Goal: Understand process/instructions

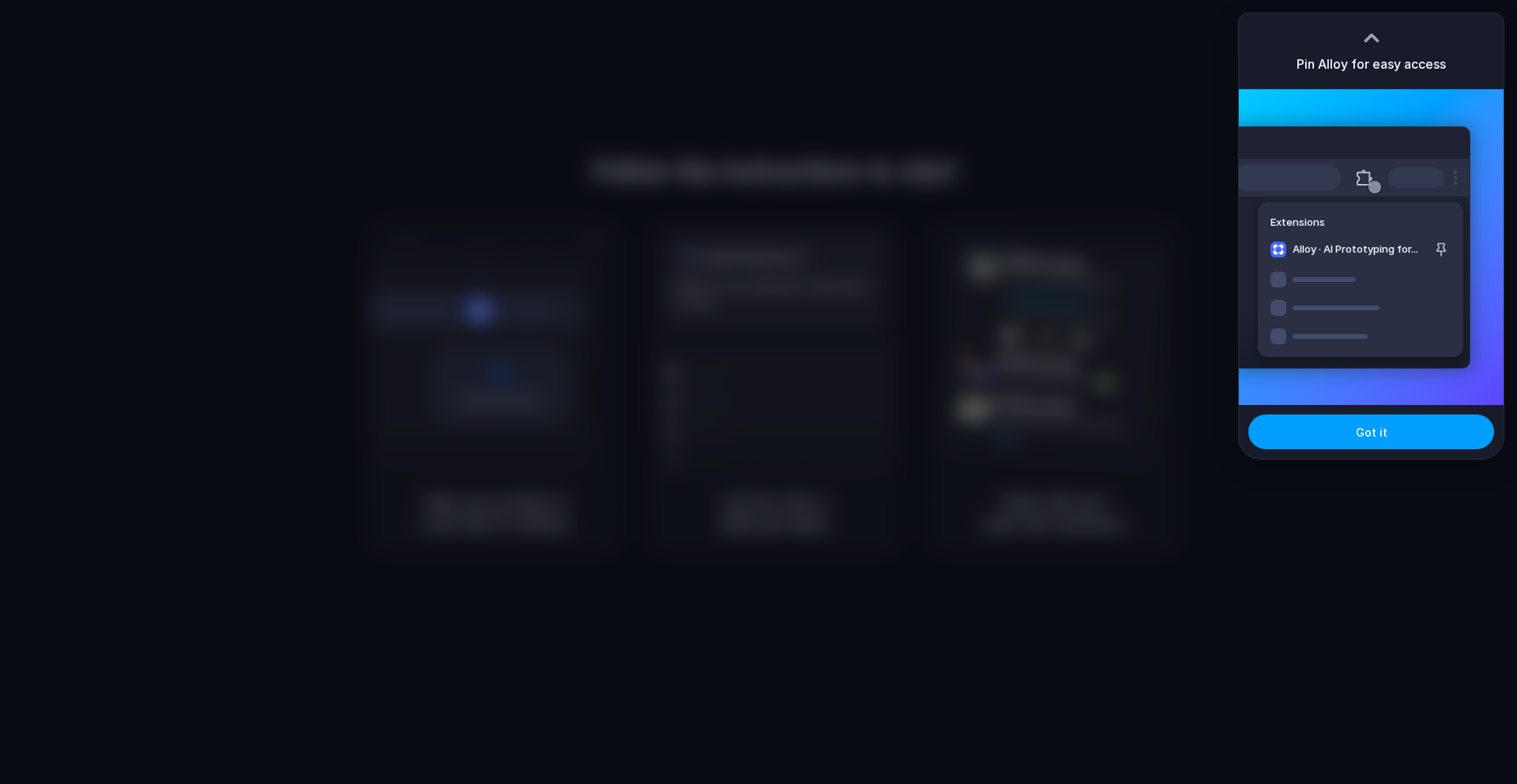
click at [1337, 447] on button "Got it" at bounding box center [1371, 433] width 246 height 35
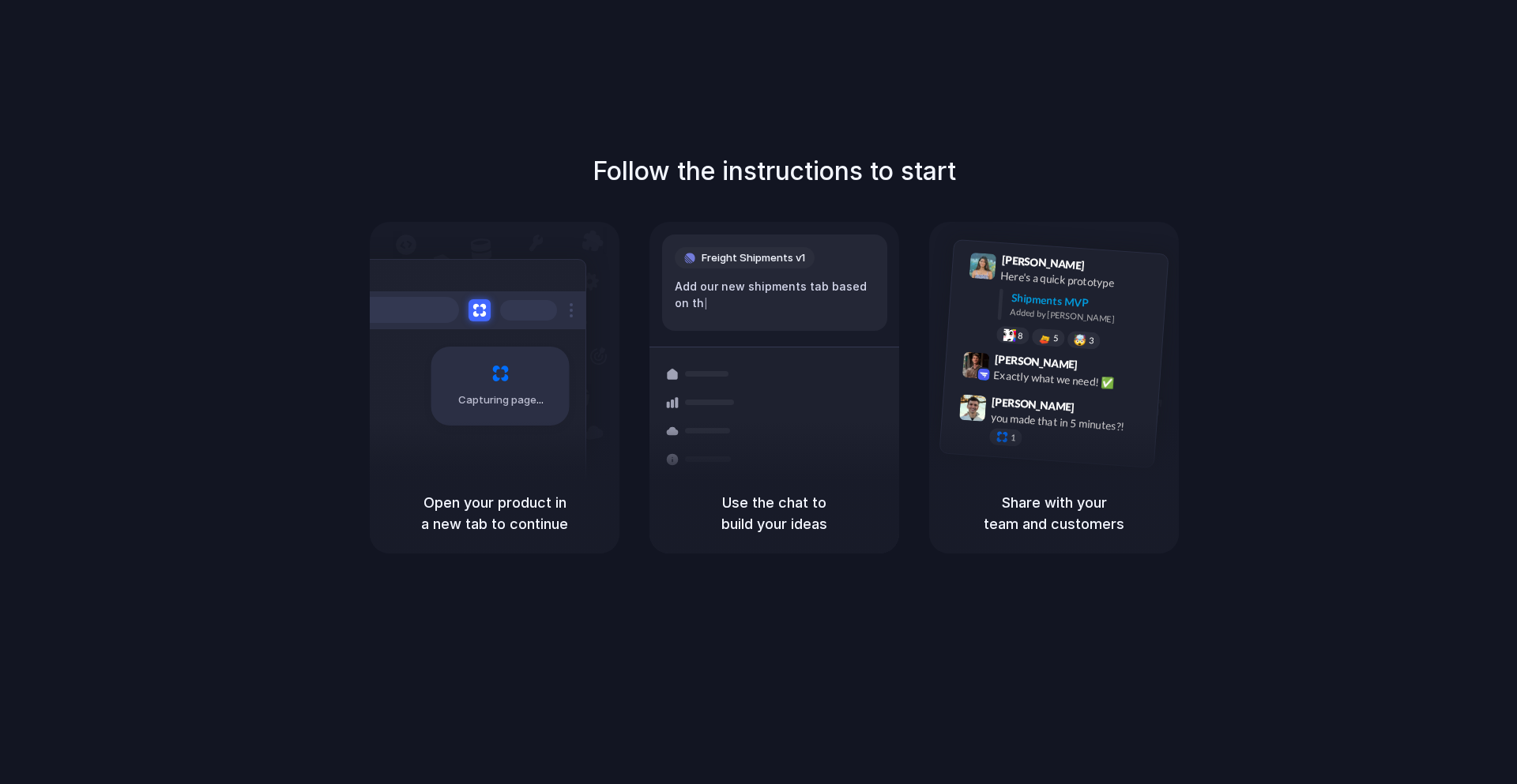
click at [864, 103] on div "Follow the instructions to start Capturing page Open your product in a new tab …" at bounding box center [774, 408] width 1549 height 816
